Goal: Task Accomplishment & Management: Manage account settings

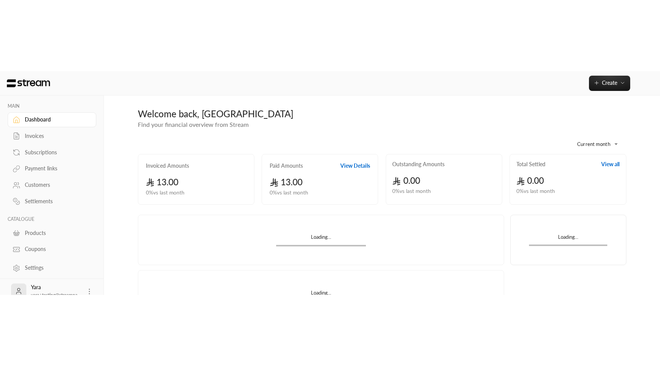
scroll to position [13, 0]
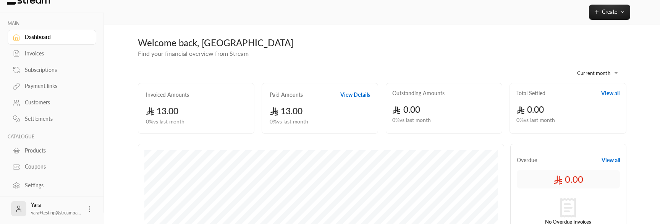
click at [50, 82] on div "Payment links" at bounding box center [56, 86] width 62 height 8
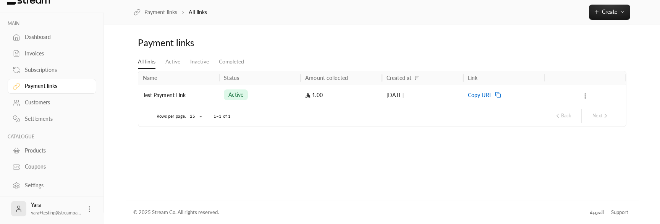
click at [486, 94] on span "Copy URL" at bounding box center [480, 94] width 24 height 19
click at [186, 93] on div "Test Payment Link" at bounding box center [179, 94] width 72 height 19
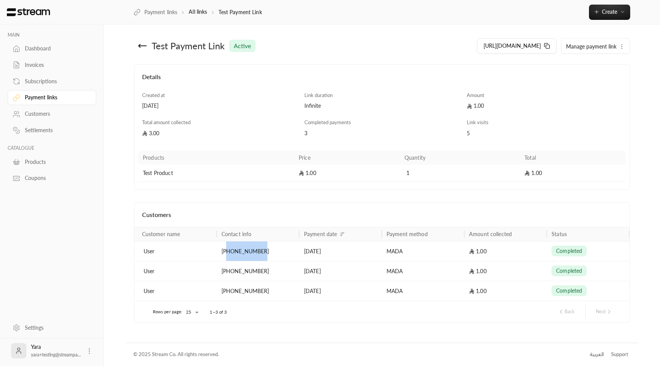
drag, startPoint x: 228, startPoint y: 254, endPoint x: 271, endPoint y: 257, distance: 43.3
click at [271, 223] on div "[PHONE_NUMBER]" at bounding box center [257, 250] width 73 height 19
click at [59, 97] on div "Payment links" at bounding box center [56, 98] width 62 height 8
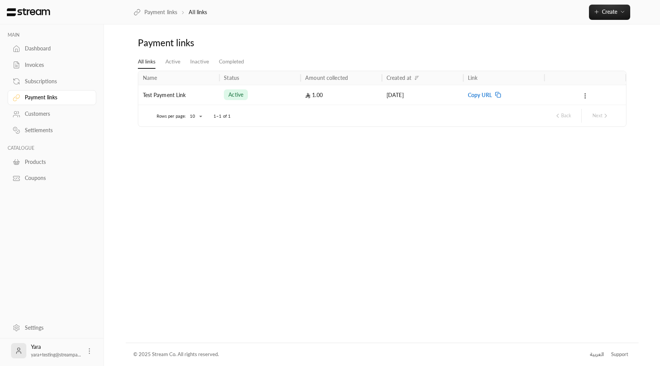
click at [478, 92] on span "Copy URL" at bounding box center [480, 94] width 24 height 19
click at [89, 223] on icon at bounding box center [90, 351] width 8 height 8
click at [165, 223] on div at bounding box center [330, 183] width 660 height 366
click at [54, 103] on link "Payment links" at bounding box center [52, 97] width 89 height 15
click at [50, 160] on div "Products" at bounding box center [56, 162] width 62 height 8
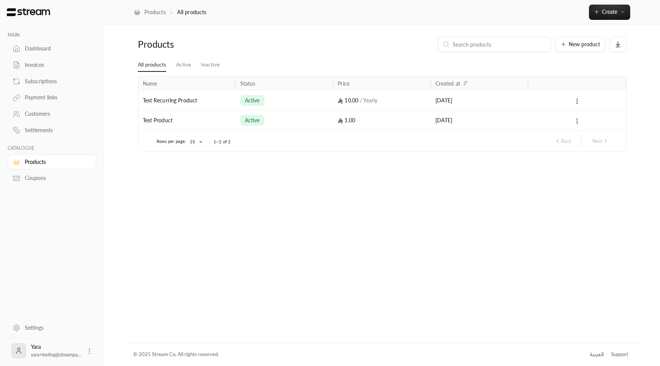
click at [50, 168] on link "Products" at bounding box center [52, 161] width 89 height 15
click at [586, 45] on span "New product" at bounding box center [583, 44] width 31 height 5
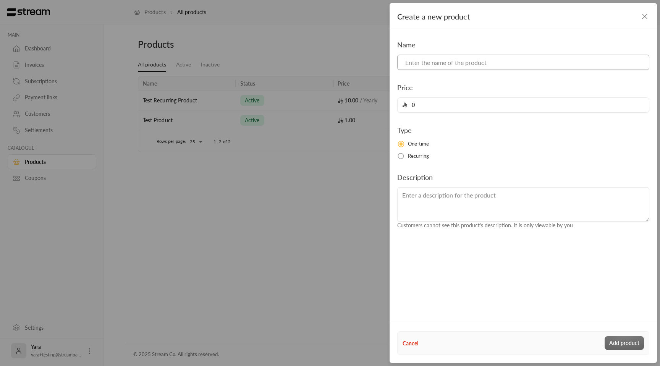
click at [467, 63] on input at bounding box center [523, 62] width 252 height 15
type input "Regular Membership"
type input "300"
click at [423, 154] on span "Recurring" at bounding box center [418, 156] width 21 height 8
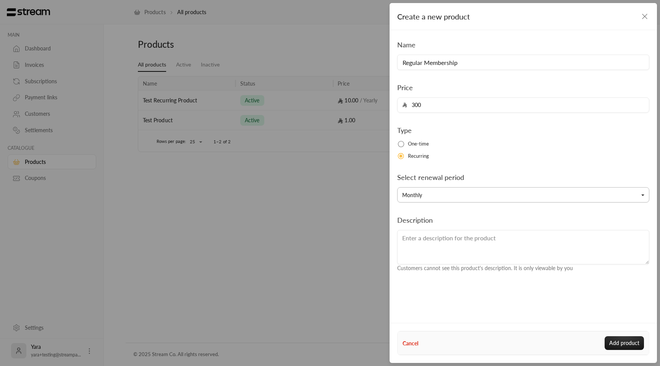
click at [425, 188] on button "Monthly" at bounding box center [523, 194] width 252 height 15
click at [425, 223] on link "Yearly" at bounding box center [523, 285] width 242 height 14
click at [627, 223] on button "Add product" at bounding box center [623, 343] width 39 height 14
type input "0"
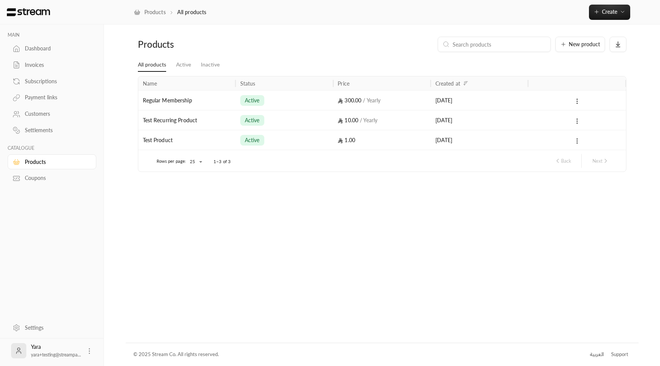
click at [591, 20] on div "Products All products Create" at bounding box center [382, 12] width 556 height 24
click at [574, 40] on button "New product" at bounding box center [580, 44] width 50 height 15
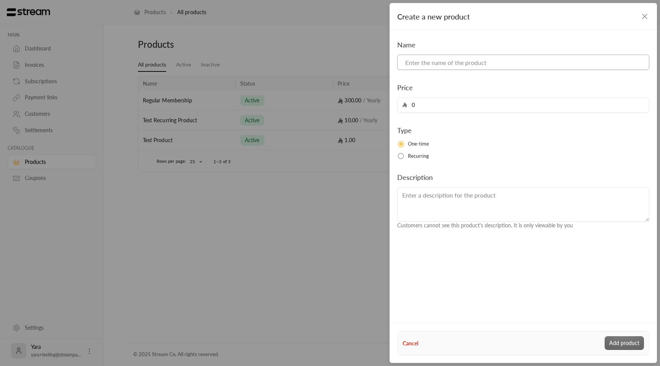
click at [443, 64] on input at bounding box center [523, 62] width 252 height 15
paste input "Affiliate Member"
type input "Affiliate Member"
click at [427, 116] on div "Name Affiliate Member Price 0 Type One-time Recurring Description Customers can…" at bounding box center [523, 134] width 260 height 190
click at [433, 109] on input "0" at bounding box center [525, 105] width 237 height 15
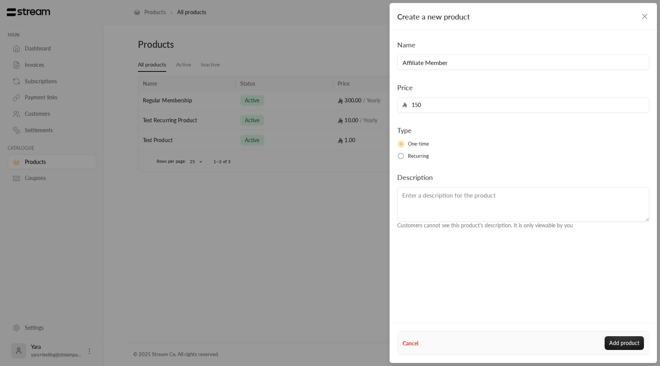
type input "150"
click at [413, 160] on div "Name Affiliate Member Price 150 Type One-time Recurring Description Customers c…" at bounding box center [523, 134] width 260 height 190
click at [408, 159] on span "Recurring" at bounding box center [418, 156] width 21 height 8
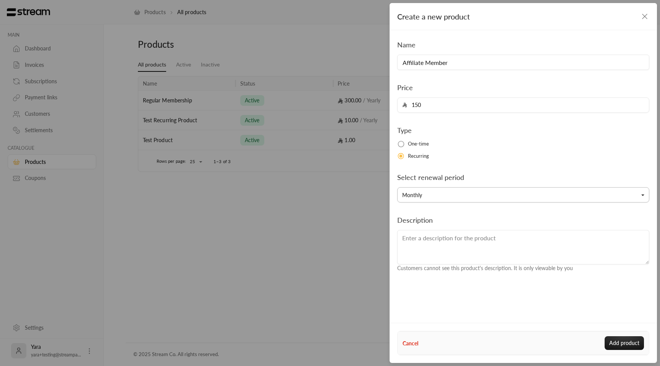
click at [438, 202] on button "Monthly" at bounding box center [523, 194] width 252 height 15
click at [436, 223] on link "Yearly" at bounding box center [523, 285] width 242 height 14
click at [617, 223] on button "Add product" at bounding box center [623, 343] width 39 height 14
type input "0"
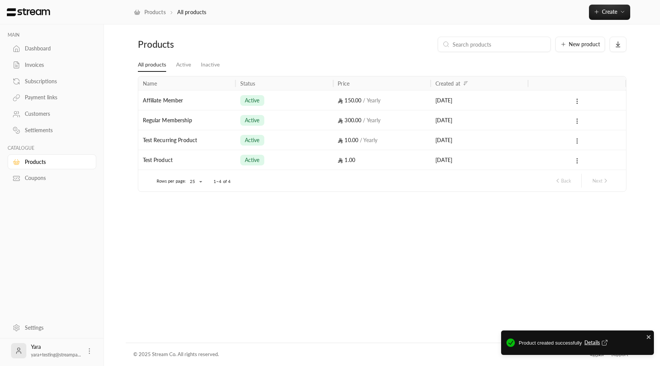
click at [66, 102] on link "Payment links" at bounding box center [52, 97] width 89 height 15
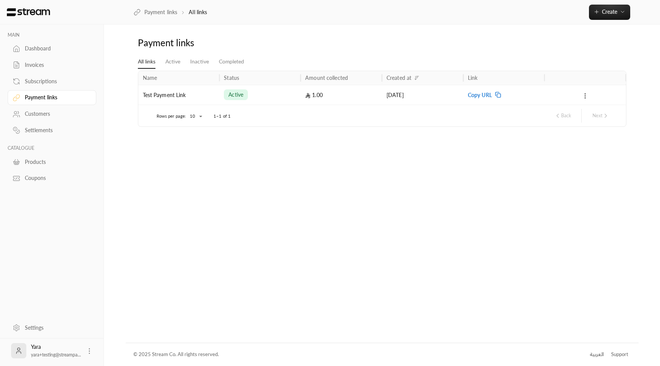
click at [583, 94] on icon at bounding box center [584, 95] width 7 height 7
click at [592, 127] on li "Deactivate" at bounding box center [600, 130] width 32 height 14
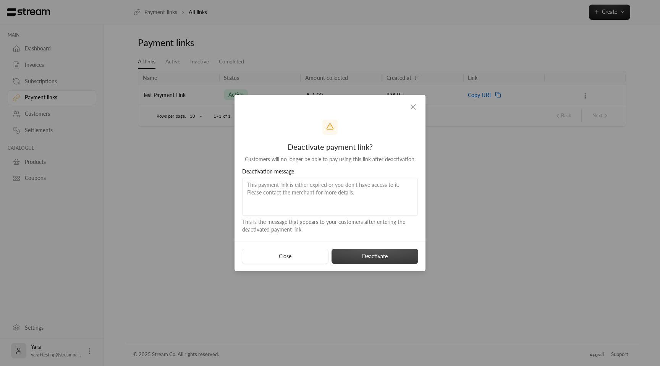
click at [383, 223] on button "Deactivate" at bounding box center [374, 256] width 87 height 15
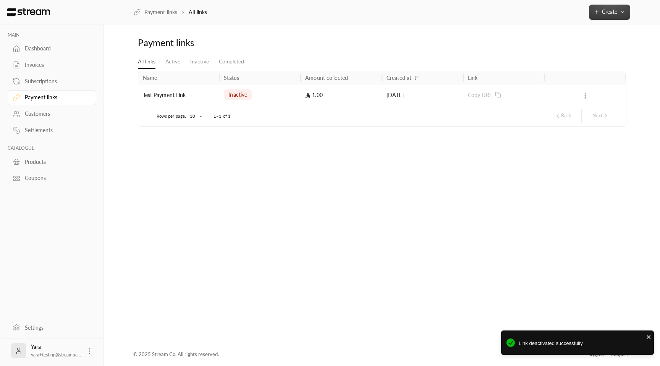
click at [599, 18] on button "Create" at bounding box center [609, 12] width 41 height 15
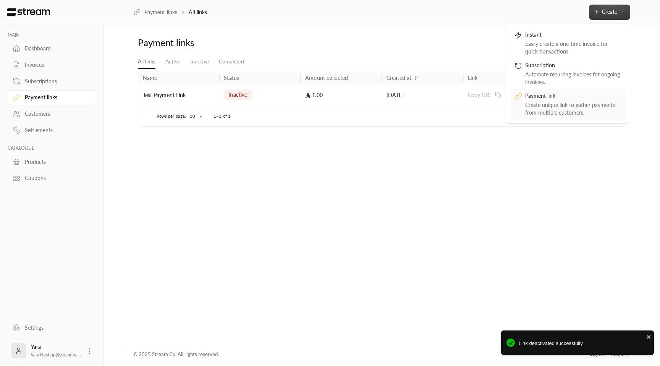
click at [550, 102] on div "Create unique link to gather payments from multiple customers." at bounding box center [573, 108] width 96 height 15
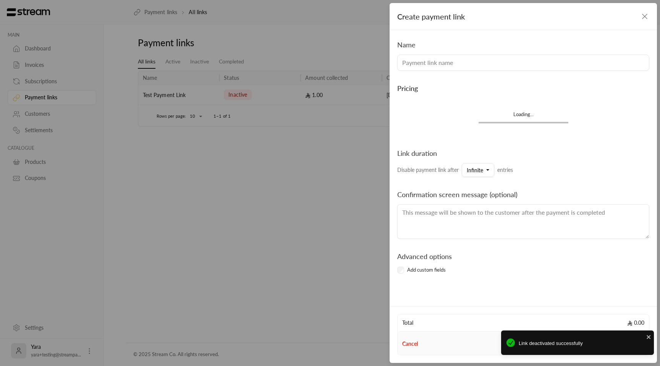
click at [437, 60] on input at bounding box center [523, 63] width 252 height 16
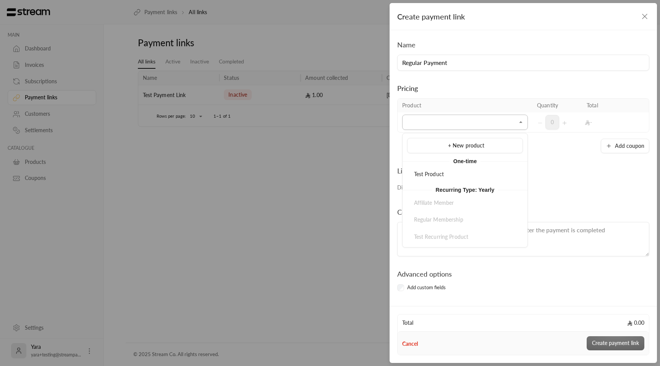
click at [416, 128] on input "Select product/s" at bounding box center [465, 122] width 126 height 13
click at [448, 65] on input "Regular Payment" at bounding box center [523, 63] width 252 height 16
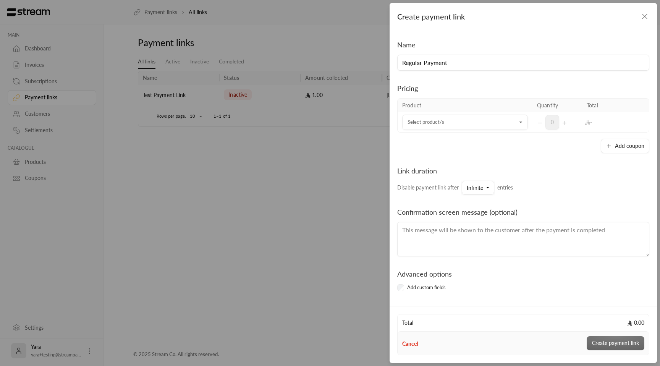
drag, startPoint x: 453, startPoint y: 64, endPoint x: 423, endPoint y: 64, distance: 30.5
click at [423, 64] on input "Regular Payment" at bounding box center [523, 63] width 252 height 16
type input "Regular Membership"
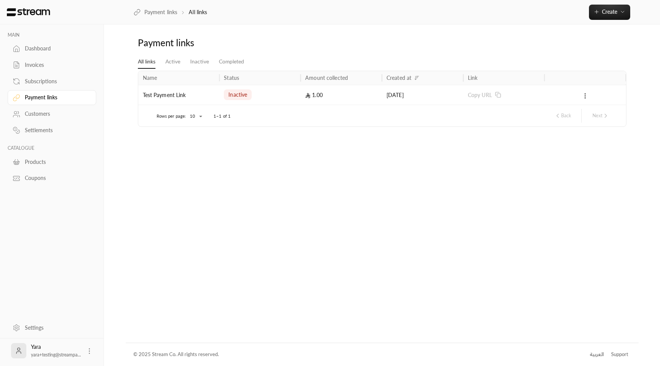
click at [40, 164] on div "Products" at bounding box center [56, 162] width 62 height 8
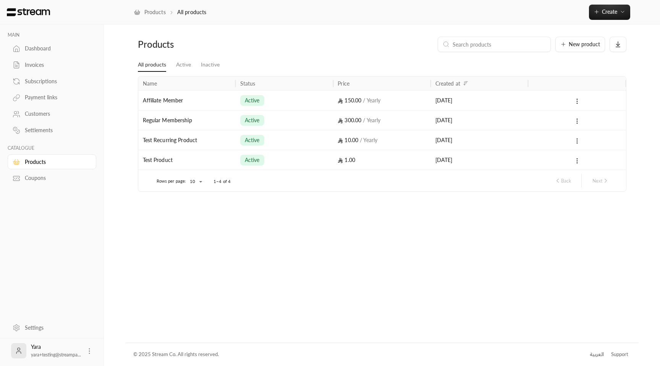
click at [300, 121] on div "active" at bounding box center [284, 119] width 88 height 19
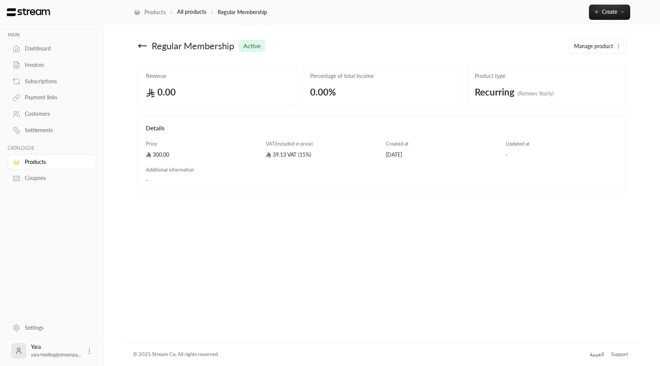
click at [51, 100] on div "Payment links" at bounding box center [56, 98] width 62 height 8
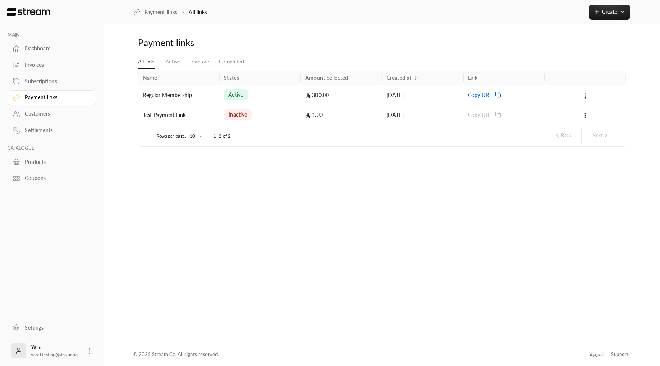
click at [43, 163] on div "Products" at bounding box center [56, 162] width 62 height 8
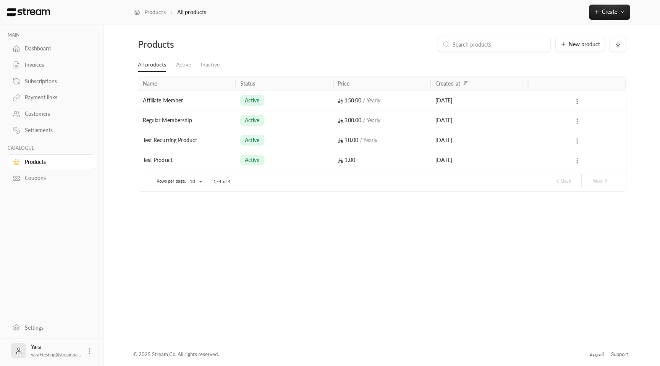
click at [222, 103] on div "Affiliate Member" at bounding box center [187, 99] width 88 height 19
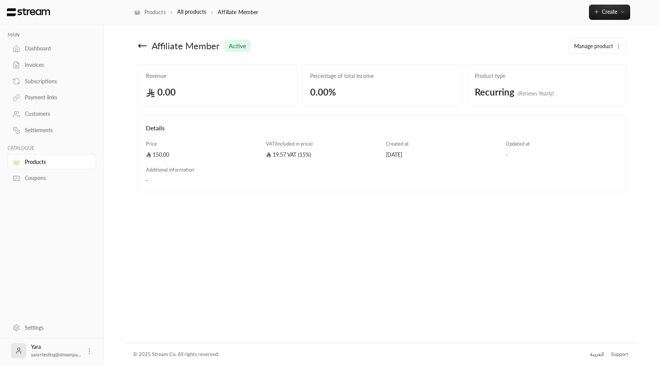
click at [154, 45] on span "Affiliate Member" at bounding box center [186, 46] width 68 height 12
click at [166, 48] on span "Affiliate Member" at bounding box center [186, 46] width 68 height 12
copy span "Affiliate"
click at [47, 101] on div "Payment links" at bounding box center [56, 98] width 62 height 8
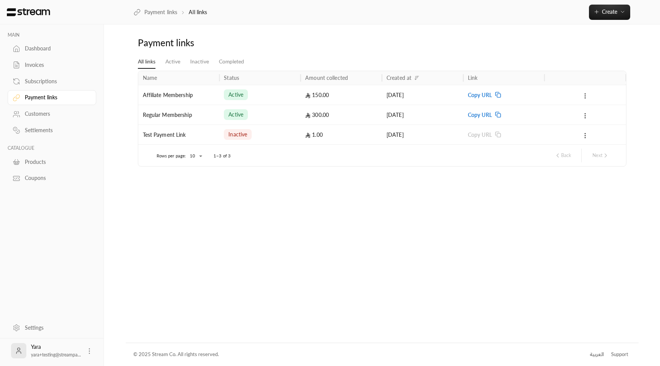
click at [367, 95] on div "150.00" at bounding box center [341, 94] width 72 height 19
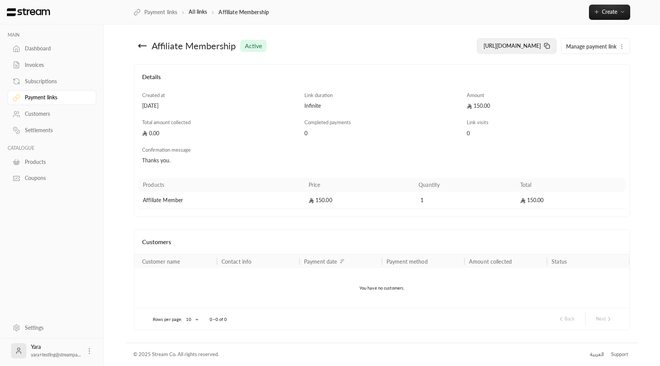
click at [548, 46] on icon at bounding box center [547, 46] width 6 height 6
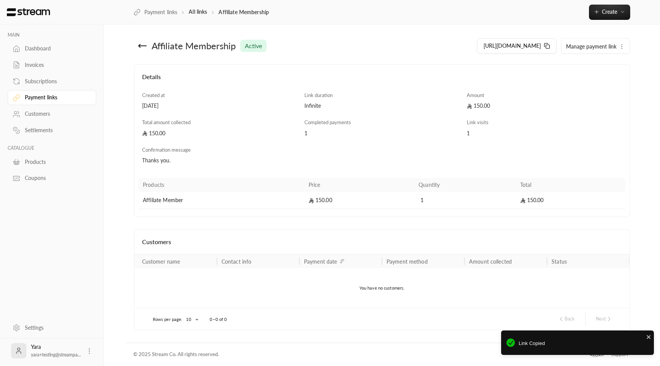
click at [49, 80] on div "Subscriptions" at bounding box center [56, 82] width 62 height 8
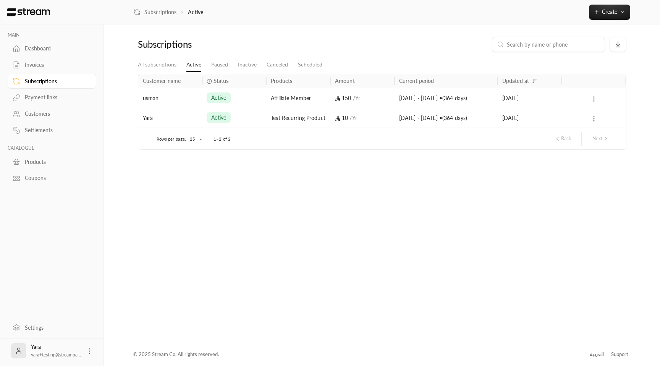
click at [249, 104] on div "active" at bounding box center [234, 97] width 55 height 19
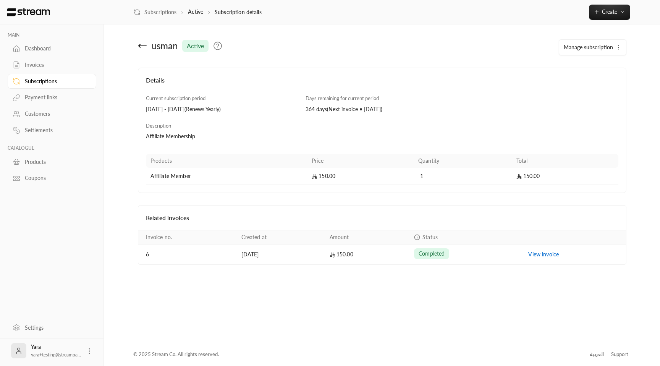
click at [46, 98] on div "Payment links" at bounding box center [56, 98] width 62 height 8
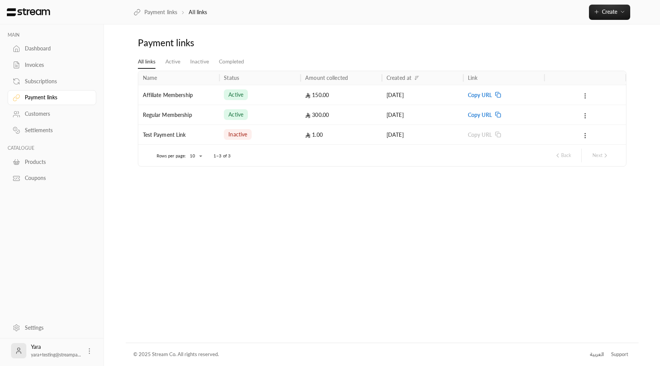
click at [499, 92] on icon at bounding box center [498, 95] width 6 height 6
click at [493, 90] on div "Copy URL" at bounding box center [504, 94] width 72 height 19
click at [493, 116] on div "Copy URL" at bounding box center [504, 114] width 72 height 19
